Goal: Browse casually

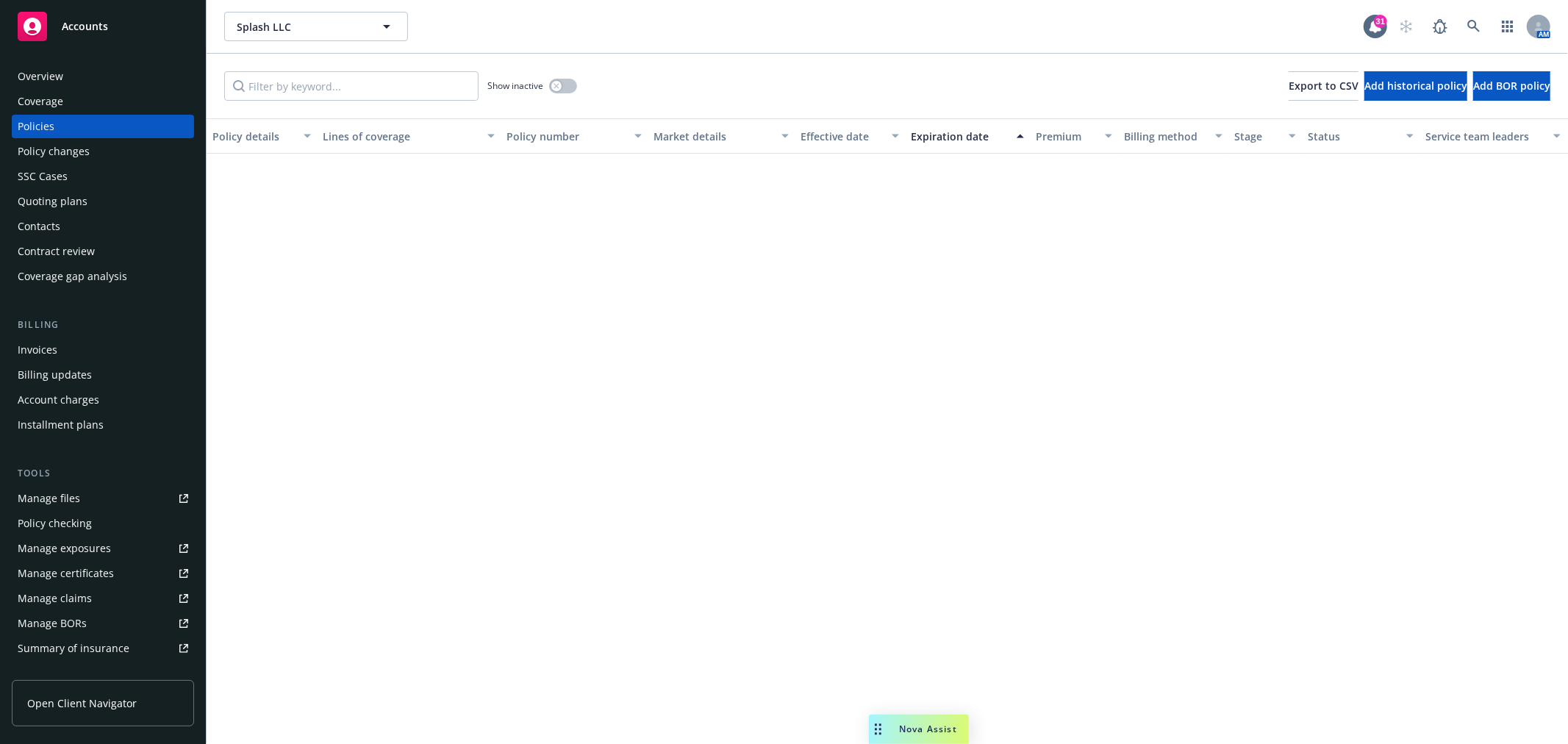
scroll to position [8548, 0]
